Goal: Task Accomplishment & Management: Manage account settings

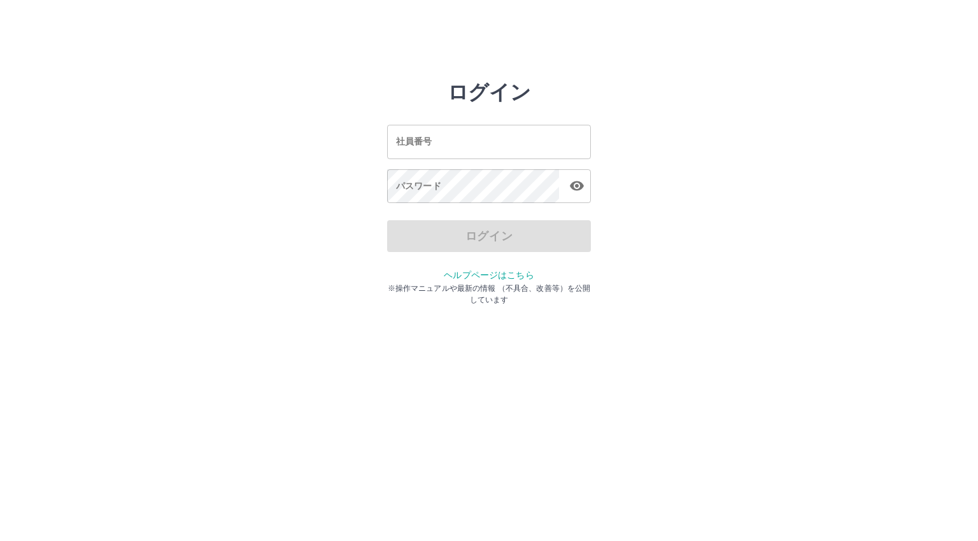
drag, startPoint x: 0, startPoint y: 0, endPoint x: 429, endPoint y: 140, distance: 451.3
click at [429, 139] on input "社員番号" at bounding box center [489, 142] width 204 height 34
type input "*******"
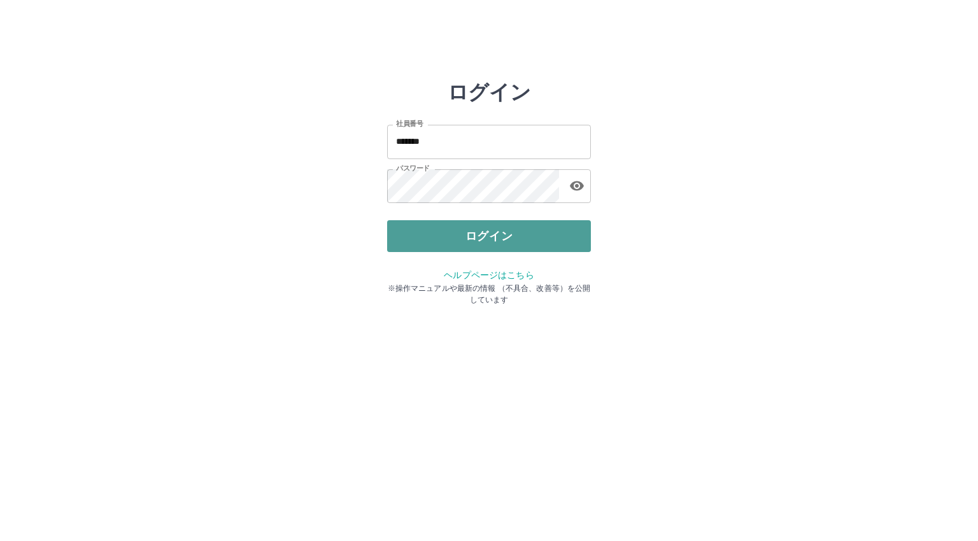
click at [540, 242] on button "ログイン" at bounding box center [489, 236] width 204 height 32
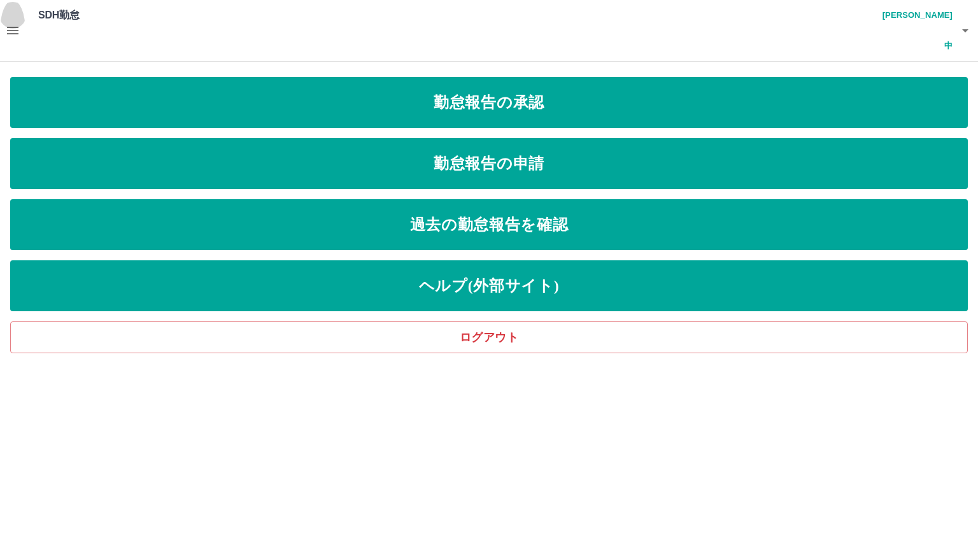
click at [15, 23] on icon "button" at bounding box center [12, 30] width 15 height 15
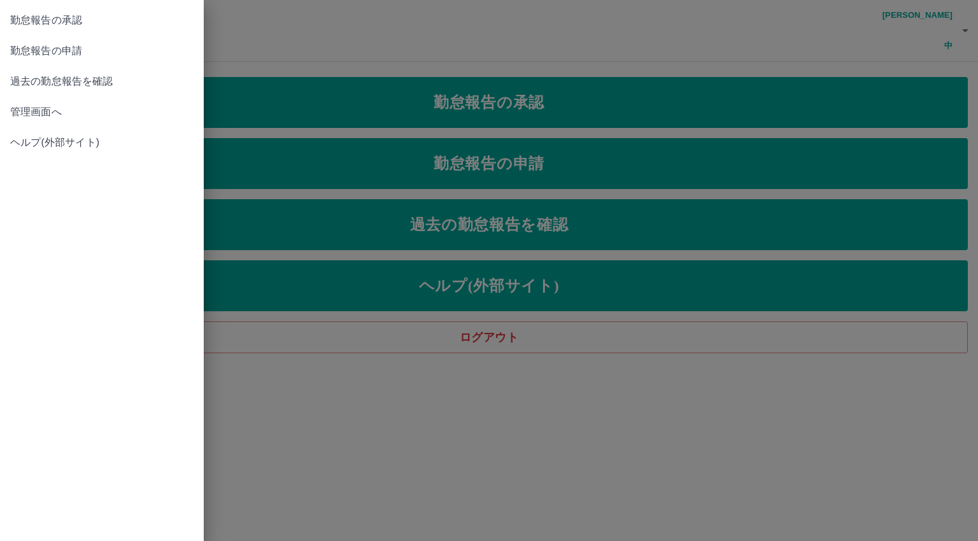
click at [35, 108] on span "管理画面へ" at bounding box center [101, 111] width 183 height 15
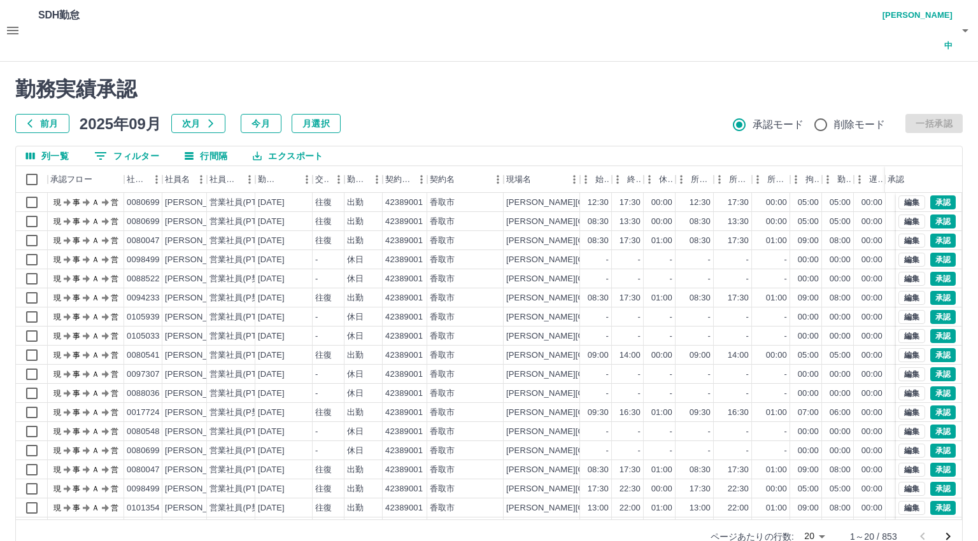
click at [815, 502] on body "SDH勤怠 金光　康中 勤務実績承認 前月 2025年09月 次月 今月 月選択 承認モード 削除モード 一括承認 列一覧 0 フィルター 行間隔 エクスポー…" at bounding box center [489, 284] width 978 height 568
click at [814, 492] on li "500" at bounding box center [813, 491] width 43 height 23
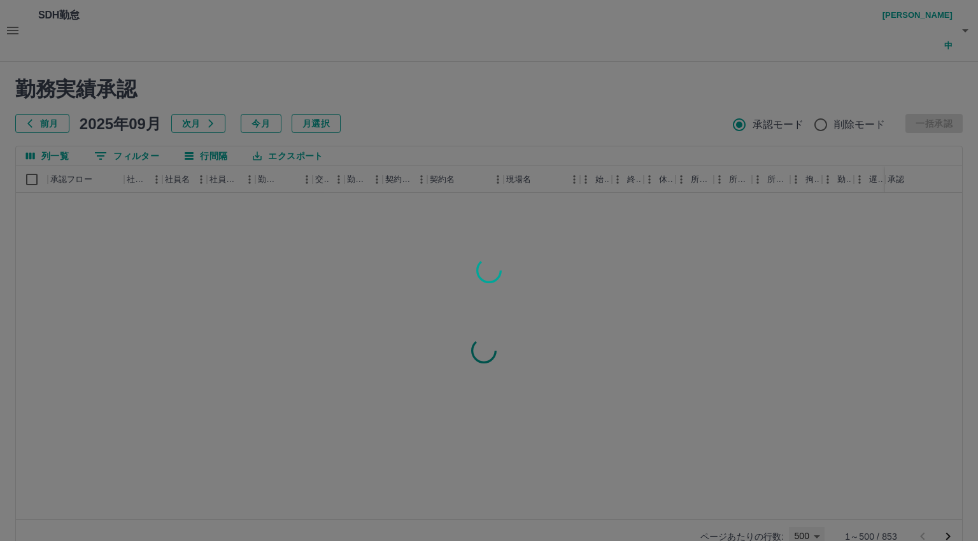
type input "***"
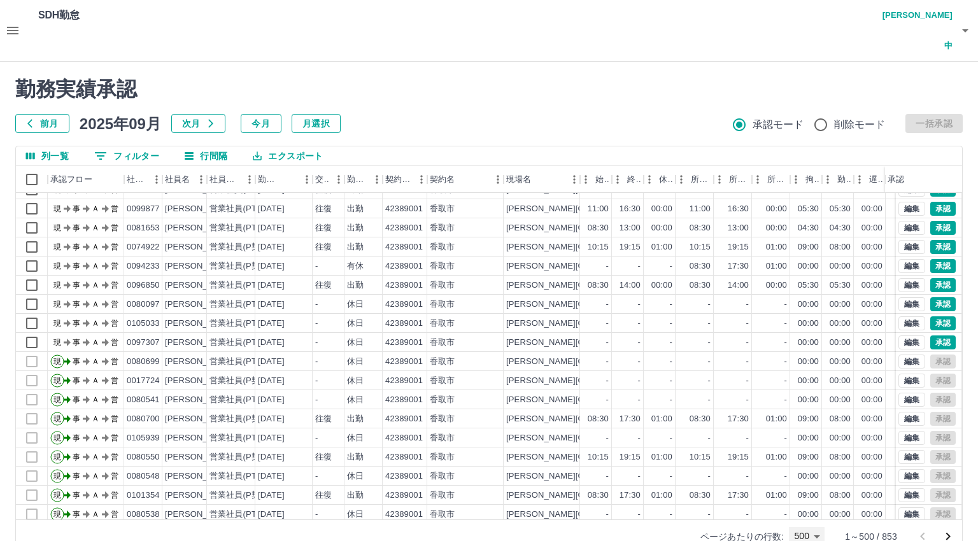
scroll to position [3011, 0]
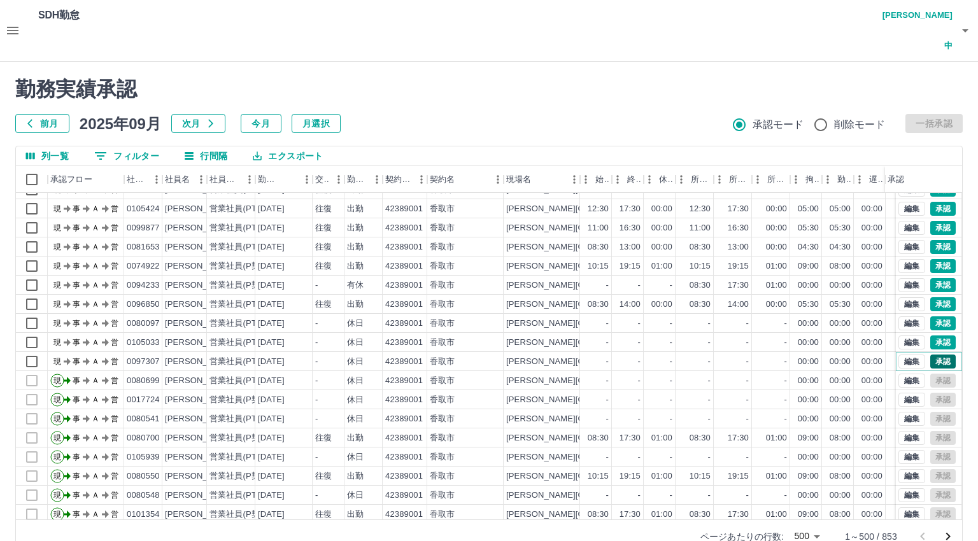
click at [932, 355] on button "承認" at bounding box center [942, 362] width 25 height 14
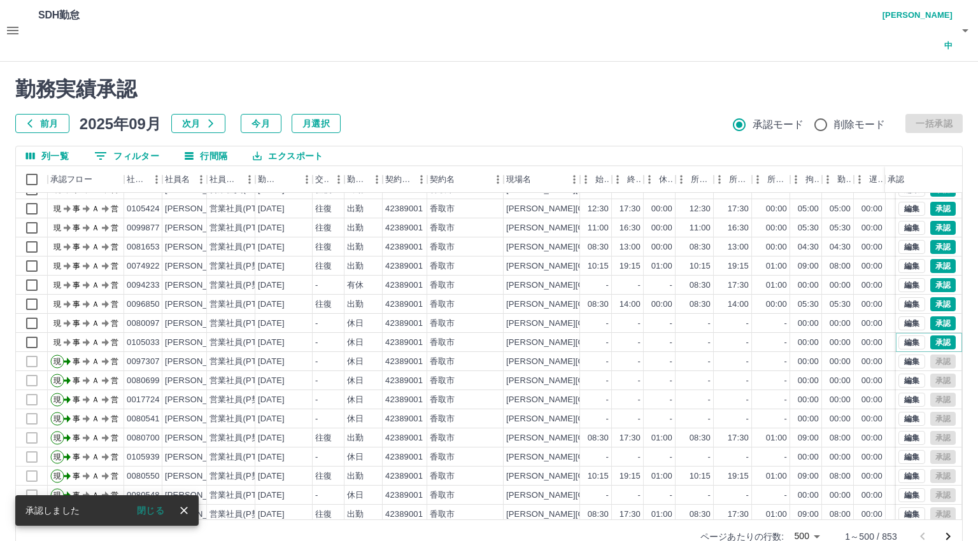
click at [930, 335] on button "承認" at bounding box center [942, 342] width 25 height 14
click at [932, 316] on button "承認" at bounding box center [942, 323] width 25 height 14
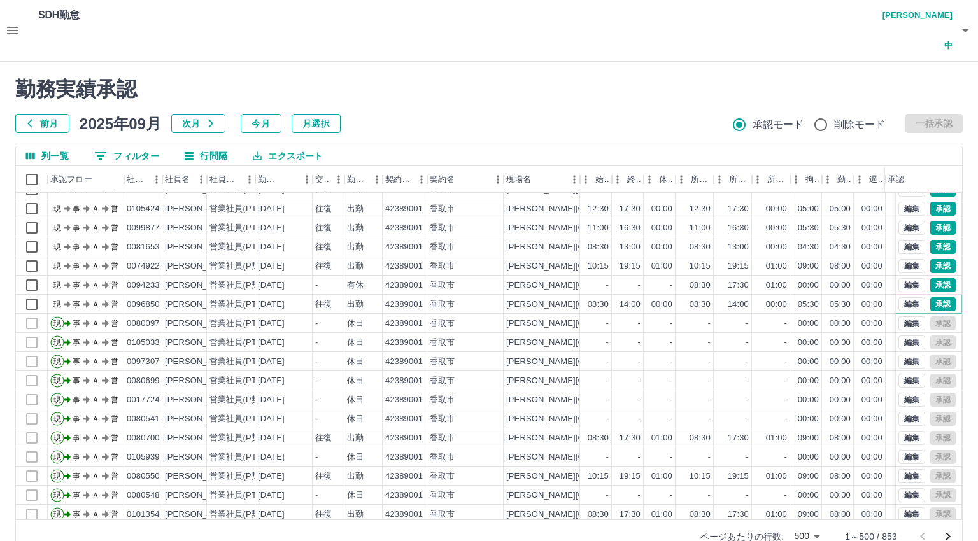
click at [930, 297] on button "承認" at bounding box center [942, 304] width 25 height 14
click at [930, 278] on button "承認" at bounding box center [942, 285] width 25 height 14
click at [934, 259] on button "承認" at bounding box center [942, 266] width 25 height 14
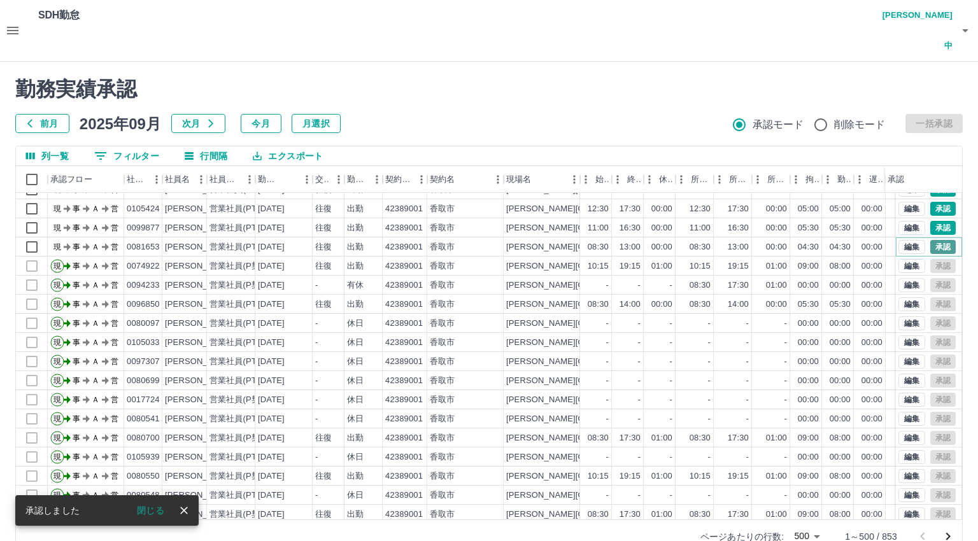
click at [930, 240] on button "承認" at bounding box center [942, 247] width 25 height 14
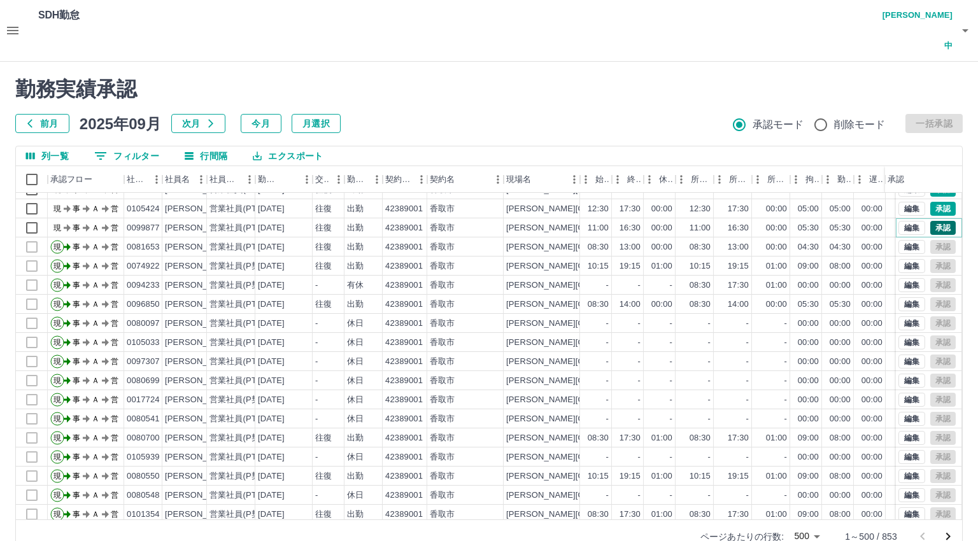
click at [930, 221] on button "承認" at bounding box center [942, 228] width 25 height 14
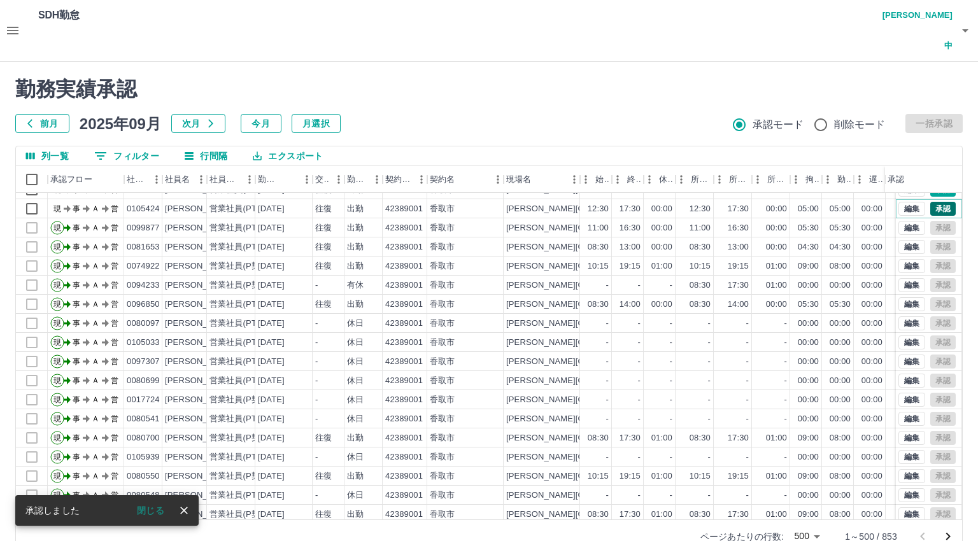
click at [932, 202] on button "承認" at bounding box center [942, 209] width 25 height 14
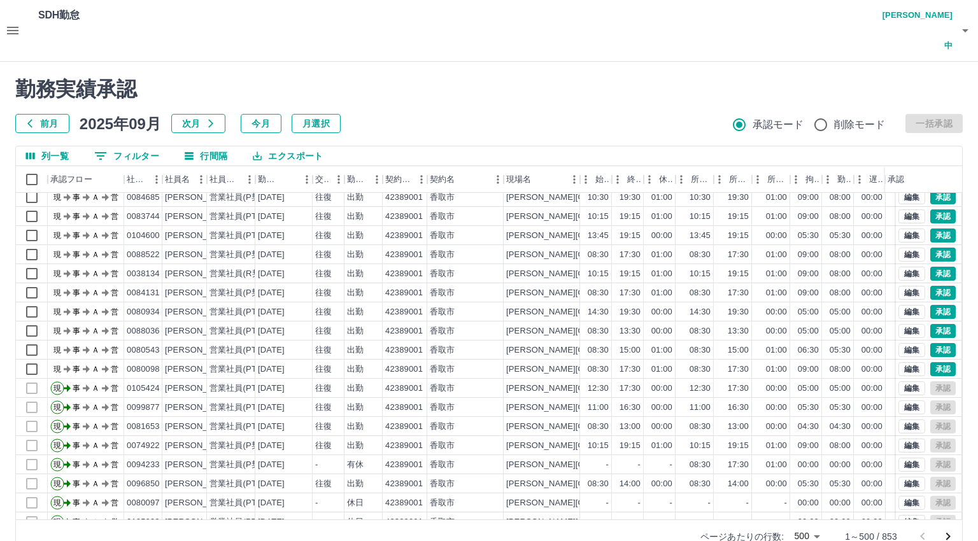
scroll to position [2756, 0]
